Goal: Navigation & Orientation: Find specific page/section

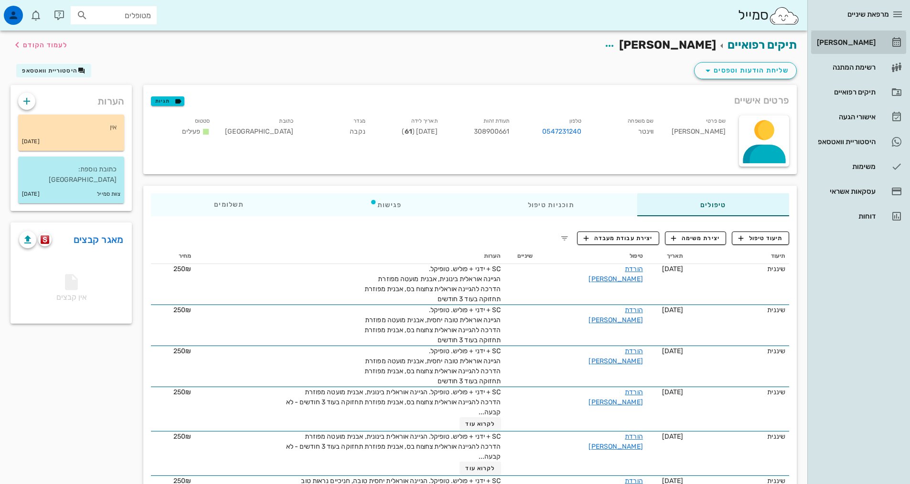
drag, startPoint x: 862, startPoint y: 40, endPoint x: 874, endPoint y: 60, distance: 23.3
click at [862, 40] on div "[PERSON_NAME]" at bounding box center [845, 43] width 61 height 8
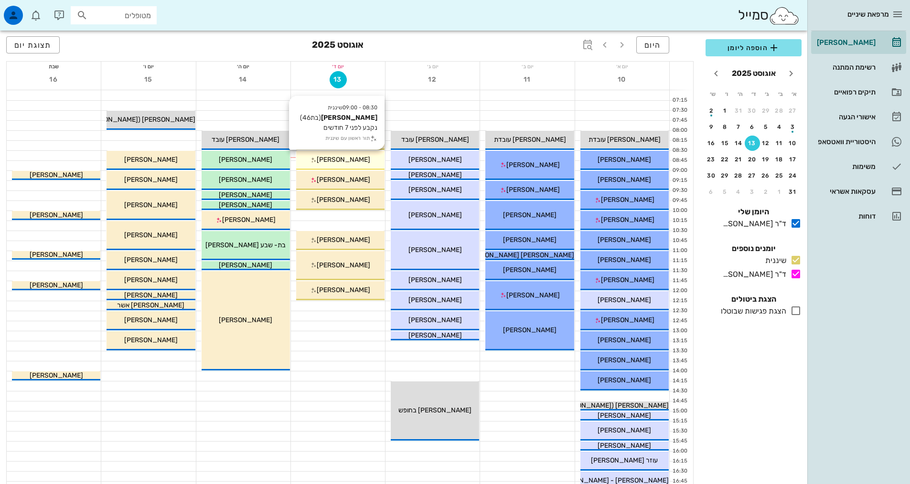
click at [348, 163] on span "[PERSON_NAME]" at bounding box center [343, 160] width 53 height 8
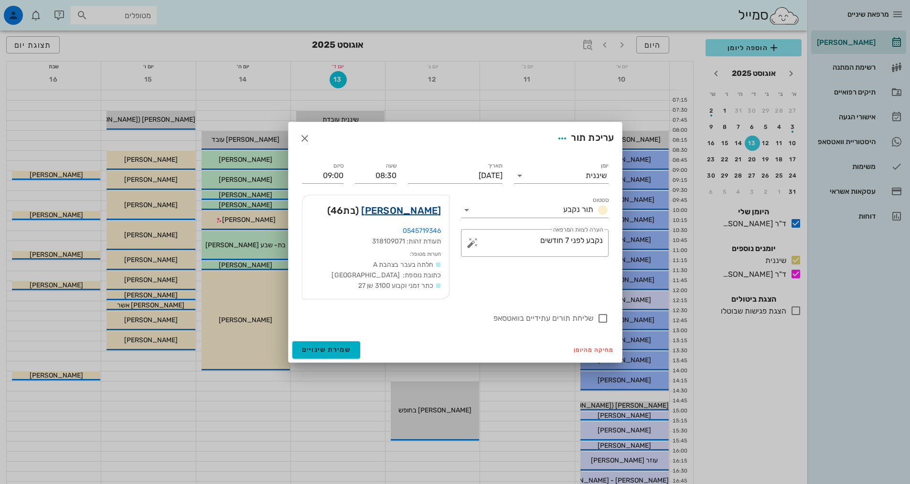
click at [419, 213] on link "[PERSON_NAME]" at bounding box center [401, 210] width 80 height 15
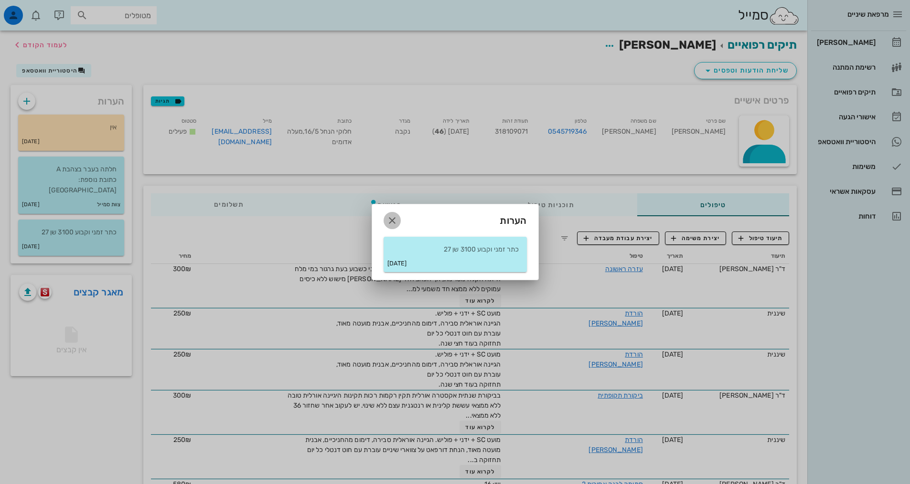
click at [390, 221] on icon "button" at bounding box center [391, 220] width 11 height 11
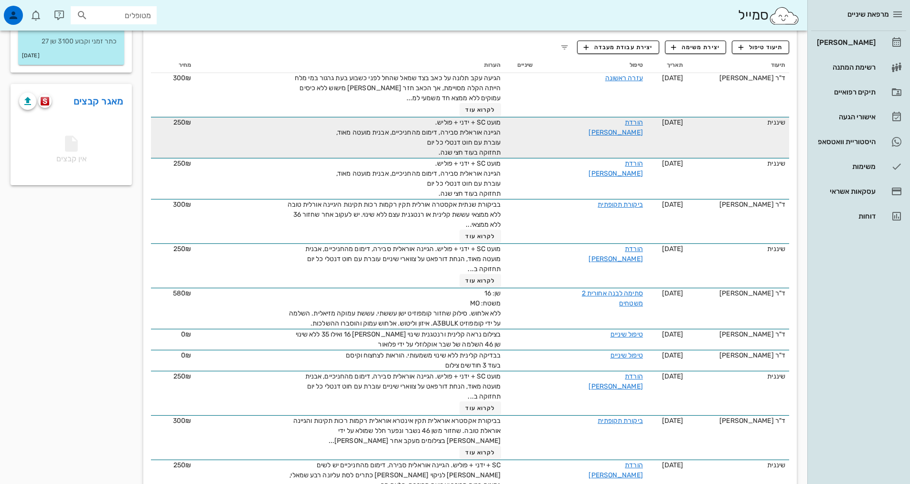
scroll to position [143, 0]
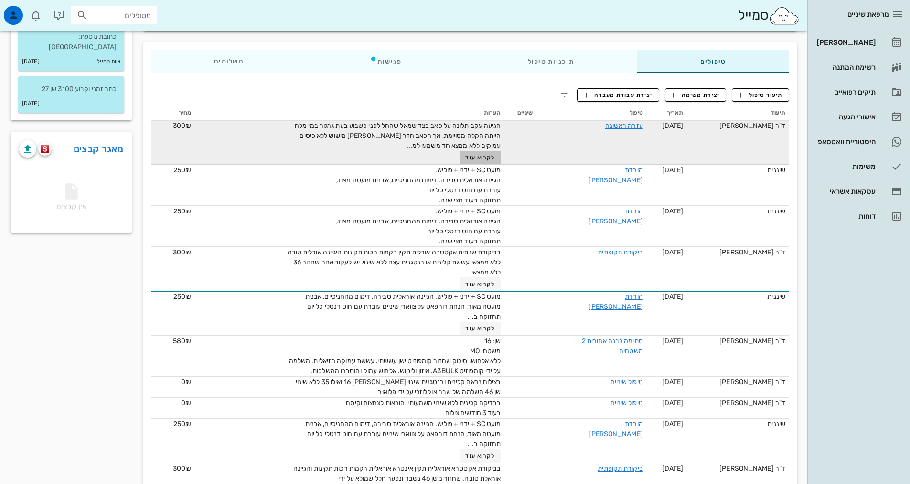
click at [477, 157] on span "לקרוא עוד" at bounding box center [480, 157] width 30 height 7
